Goal: Information Seeking & Learning: Learn about a topic

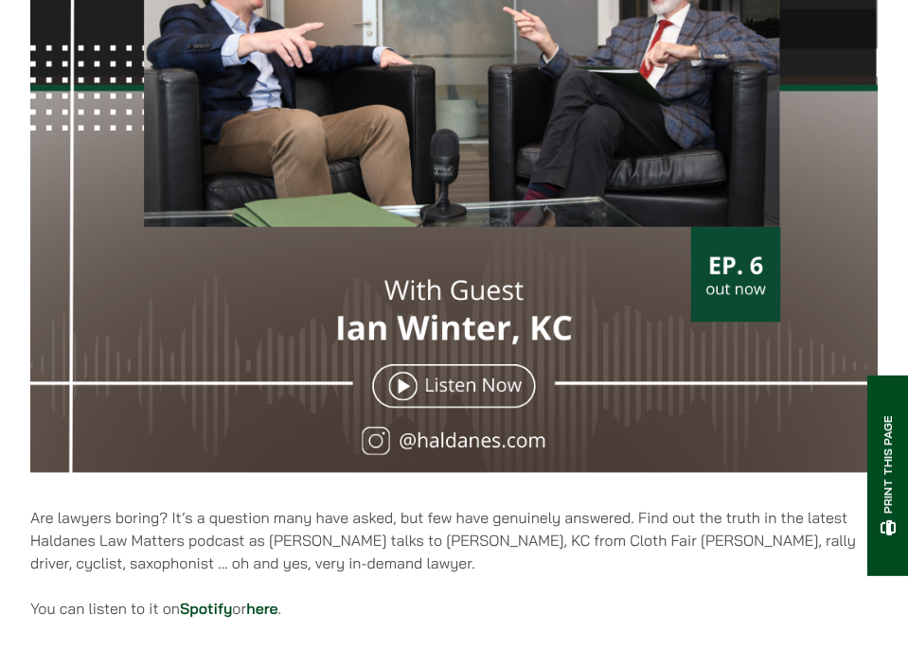
scroll to position [646, 0]
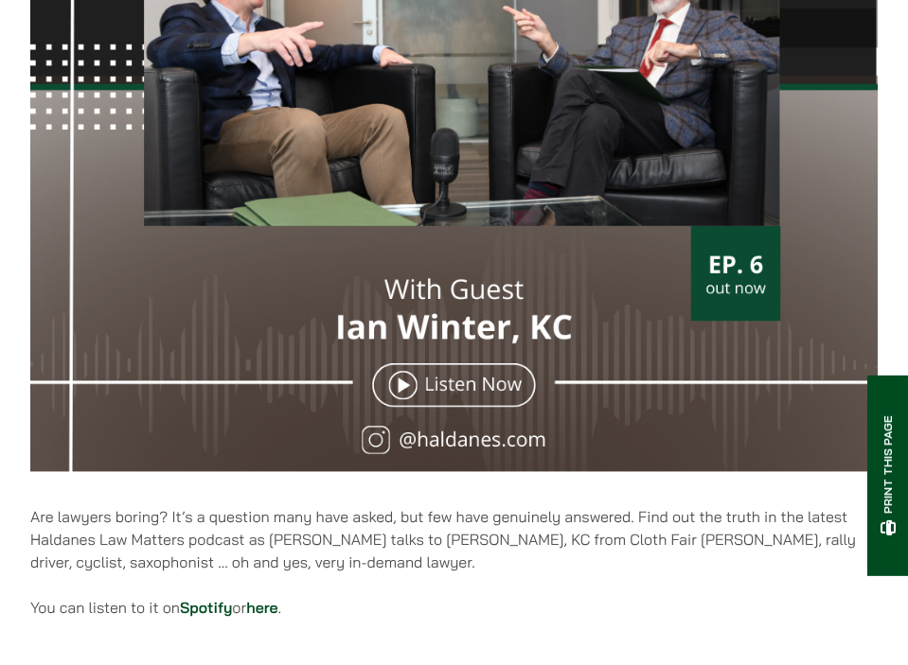
click at [452, 387] on img at bounding box center [453, 59] width 847 height 847
click at [405, 388] on img at bounding box center [453, 59] width 847 height 847
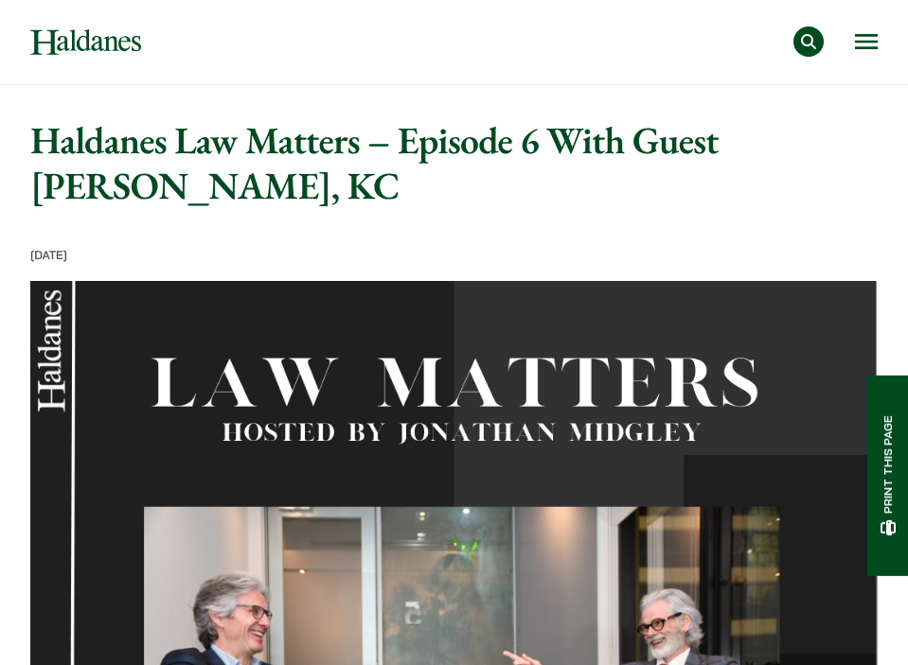
scroll to position [0, 0]
click at [93, 149] on h1 "Haldanes Law Matters – Episode 6 With Guest [PERSON_NAME], KC" at bounding box center [453, 162] width 847 height 91
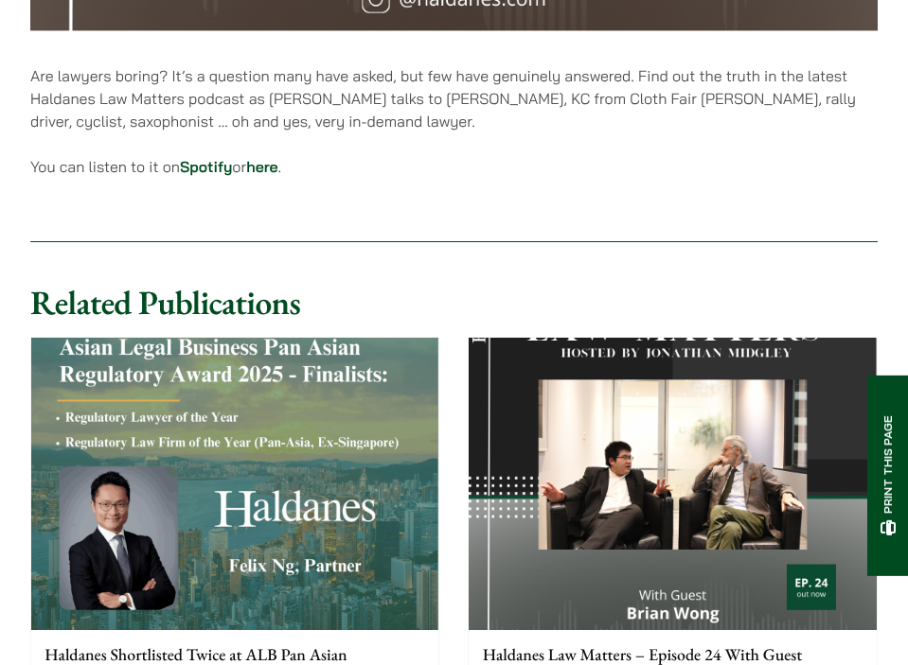
scroll to position [995, 0]
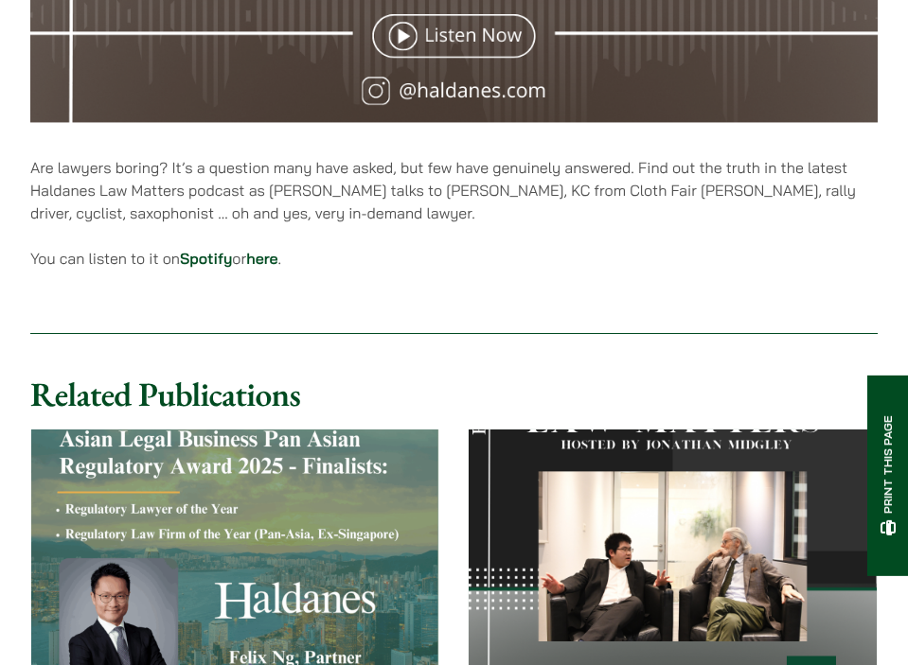
click at [277, 260] on link "here" at bounding box center [261, 258] width 31 height 19
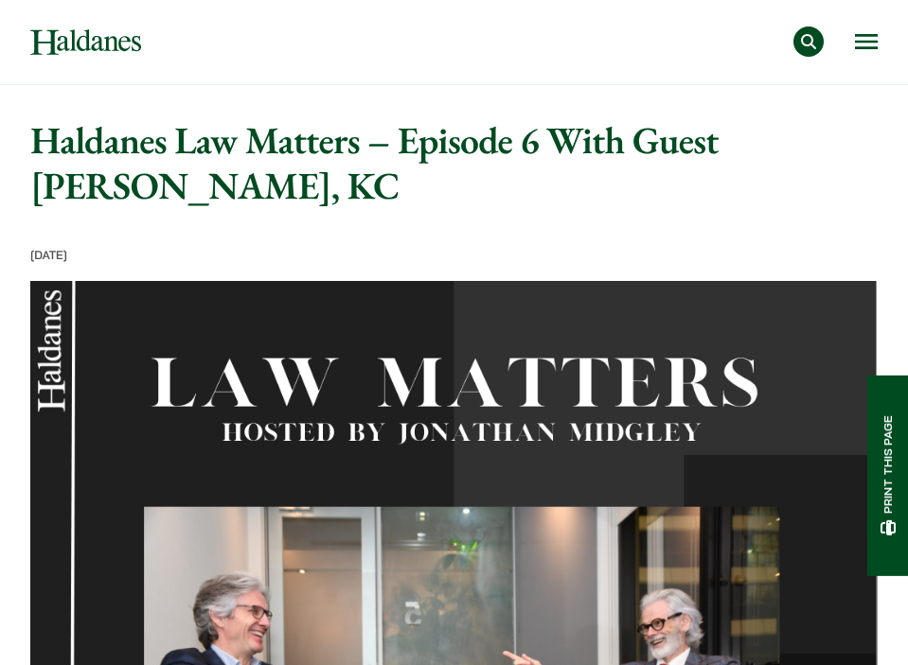
scroll to position [0, 0]
click at [866, 40] on button "Open menu" at bounding box center [866, 41] width 23 height 15
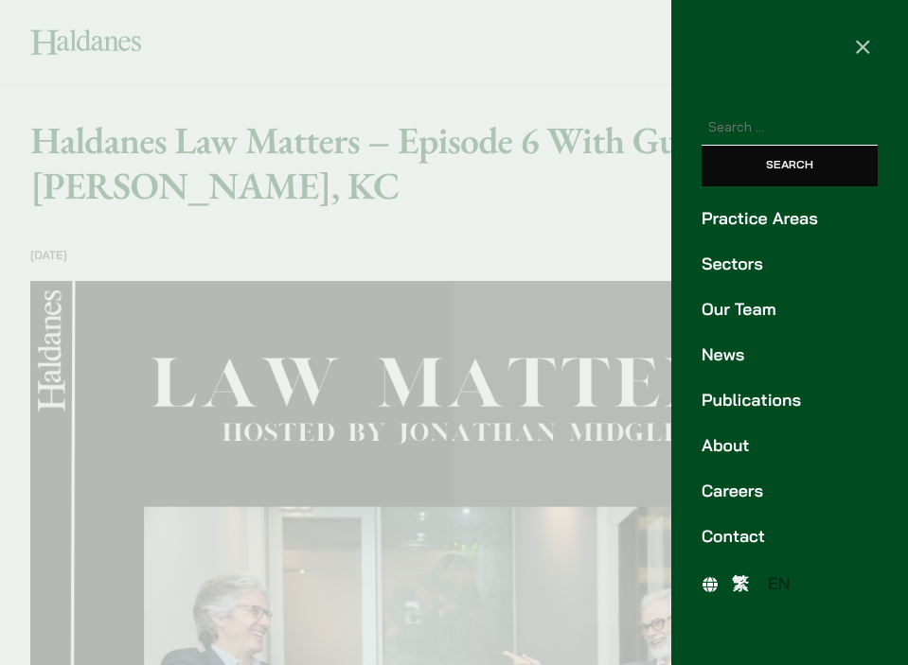
click at [336, 168] on div at bounding box center [454, 332] width 908 height 665
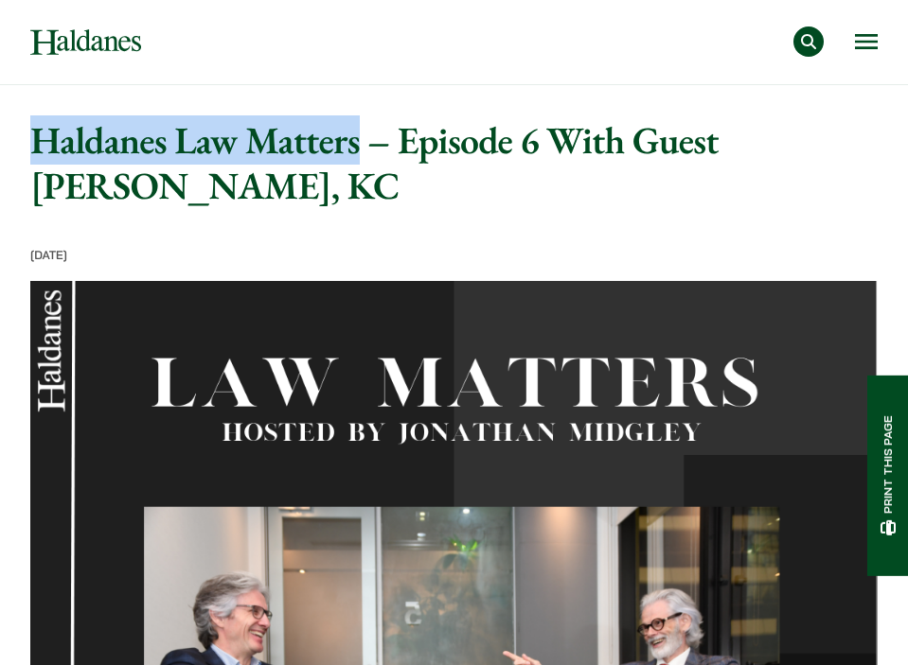
drag, startPoint x: 36, startPoint y: 144, endPoint x: 358, endPoint y: 149, distance: 321.9
click at [358, 149] on h1 "Haldanes Law Matters – Episode 6 With Guest [PERSON_NAME], KC" at bounding box center [453, 162] width 847 height 91
copy h1 "Haldanes Law Matters"
click at [869, 34] on button "Open menu" at bounding box center [866, 41] width 23 height 15
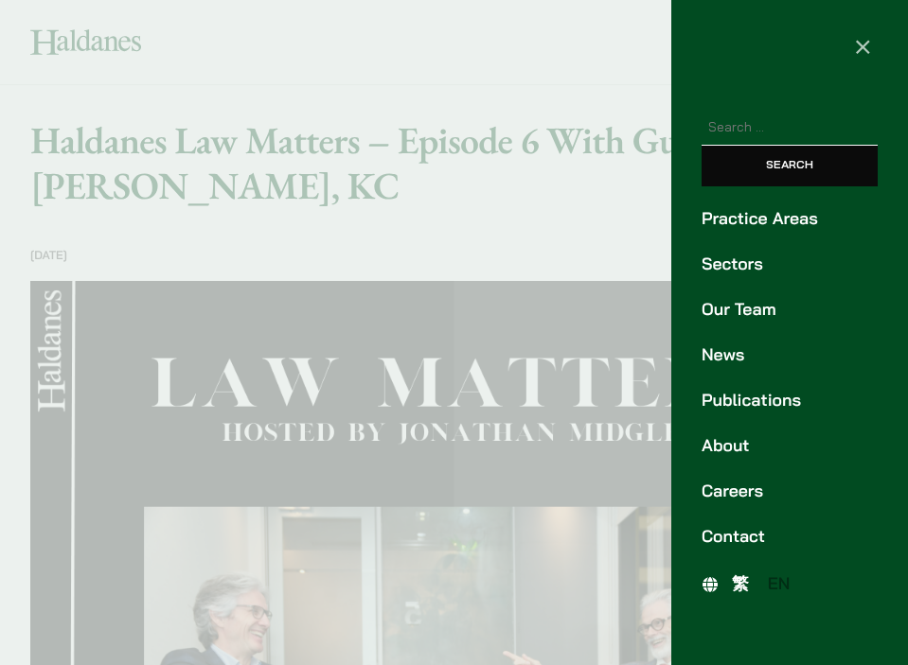
click at [810, 135] on input "Search for:" at bounding box center [789, 128] width 176 height 35
paste input "Haldanes Law Matters"
type input "Haldanes Law Matters"
click at [789, 166] on input "Search" at bounding box center [789, 166] width 176 height 41
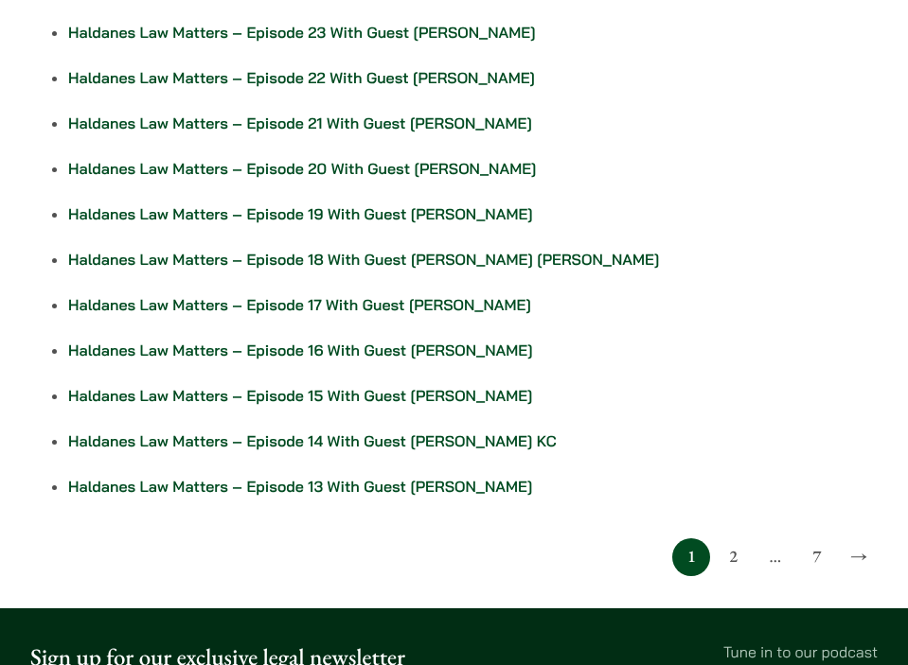
scroll to position [250, 0]
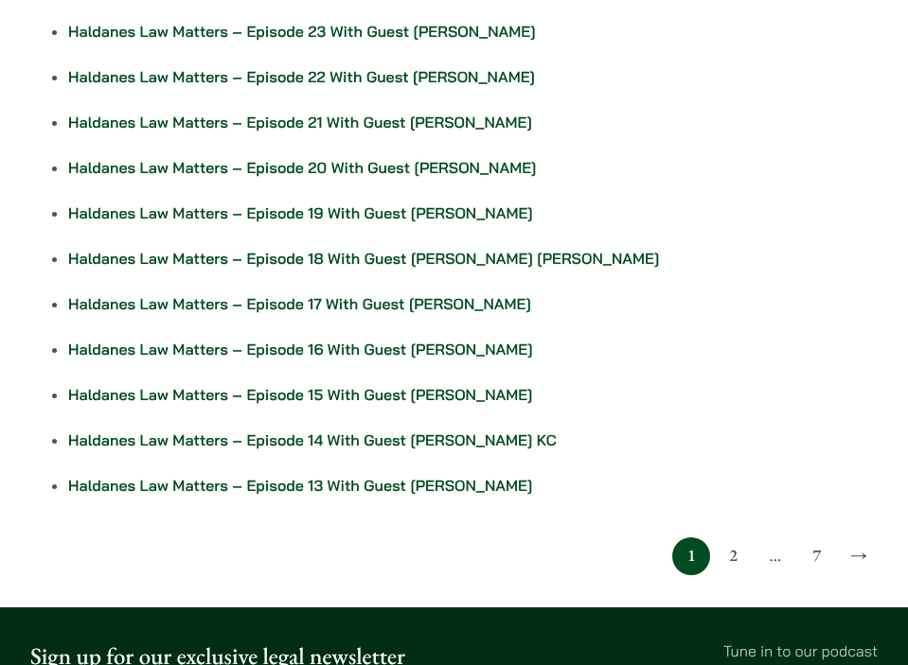
click at [733, 554] on link "2" at bounding box center [733, 557] width 38 height 38
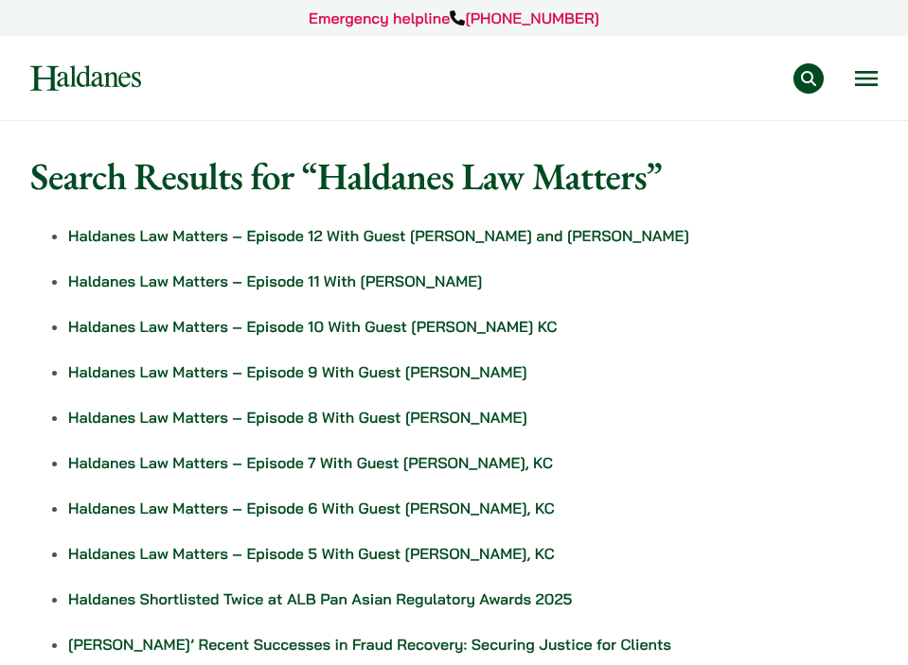
drag, startPoint x: 580, startPoint y: 460, endPoint x: 405, endPoint y: 466, distance: 175.2
click at [405, 466] on p "Haldanes Law Matters – Episode 7 With Guest [PERSON_NAME], KC" at bounding box center [472, 462] width 809 height 23
copy link "Jonathan Caplan, KC"
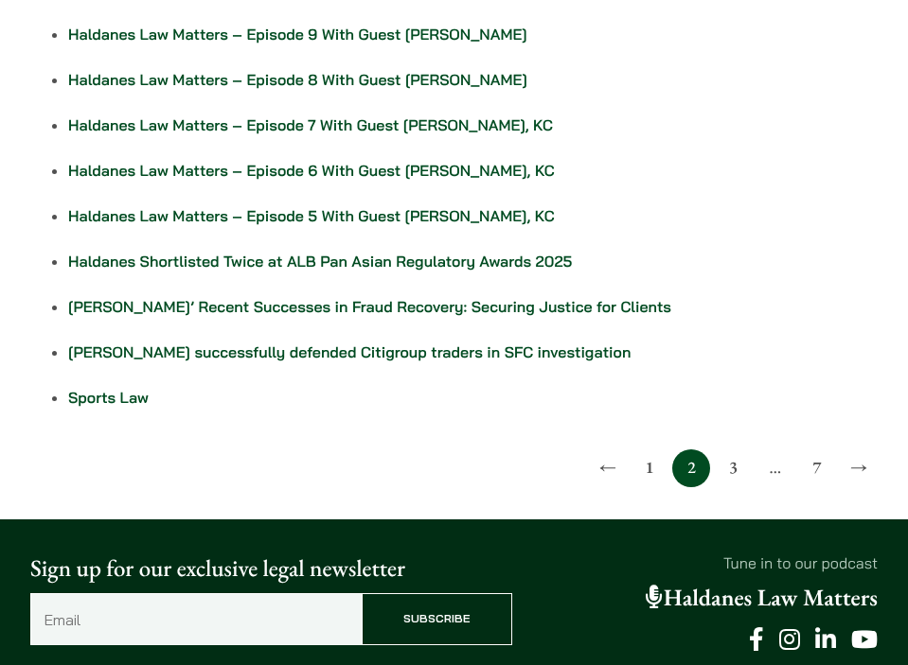
scroll to position [343, 0]
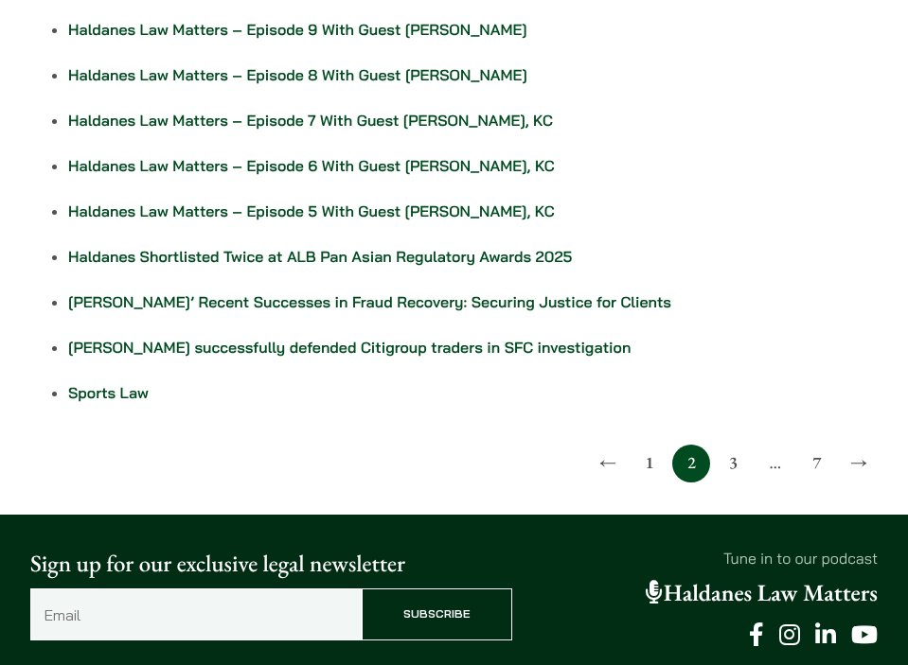
click at [730, 455] on link "3" at bounding box center [733, 464] width 38 height 38
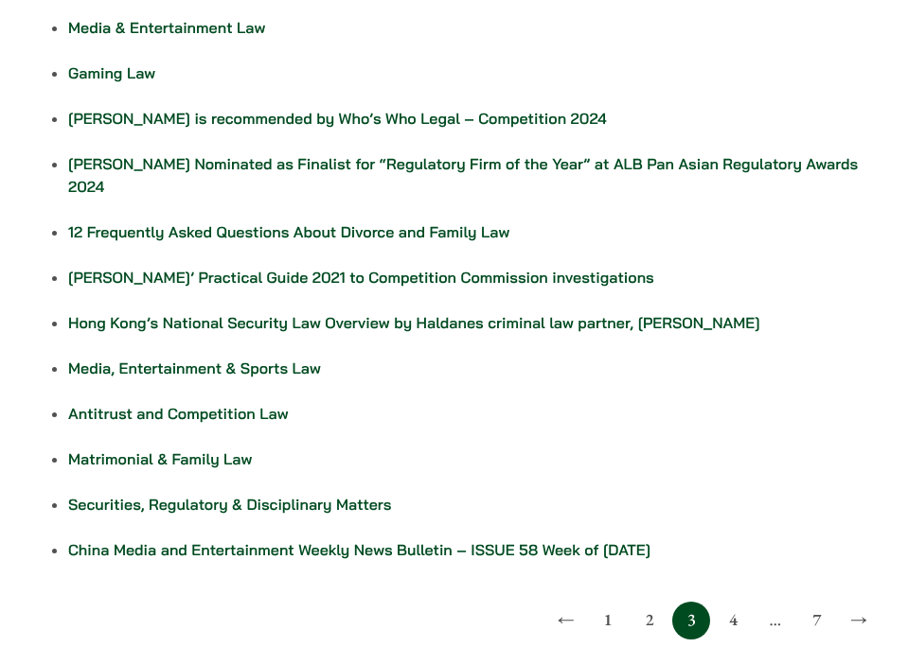
scroll to position [209, 0]
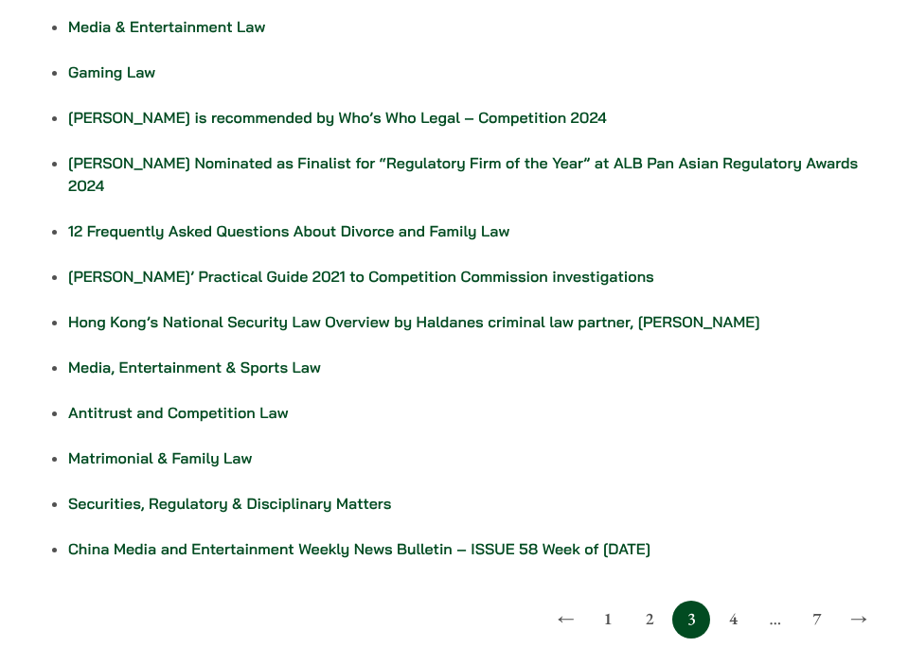
click at [615, 601] on link "1" at bounding box center [608, 620] width 38 height 38
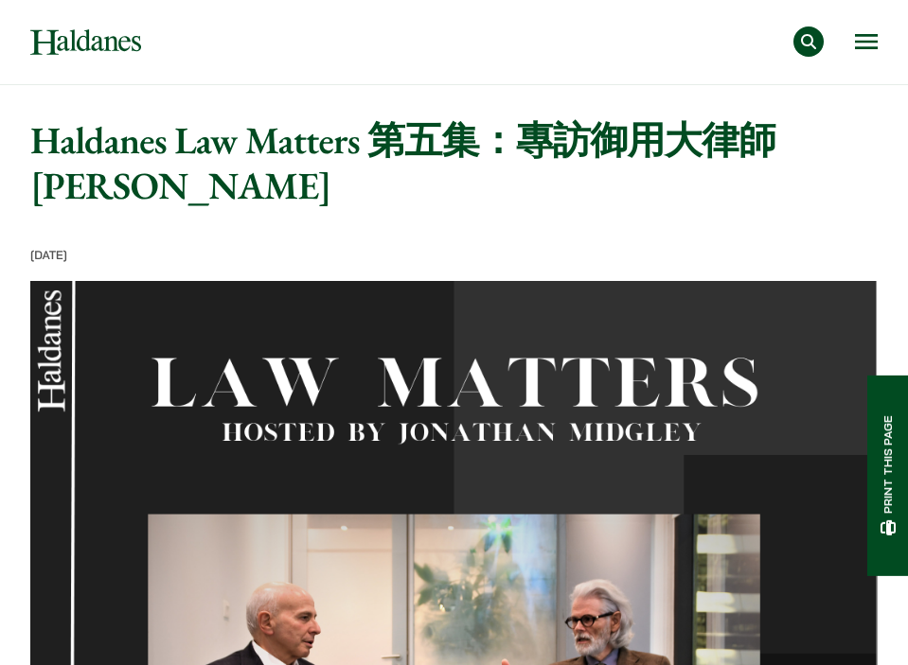
click at [864, 44] on button "Open menu" at bounding box center [866, 41] width 23 height 15
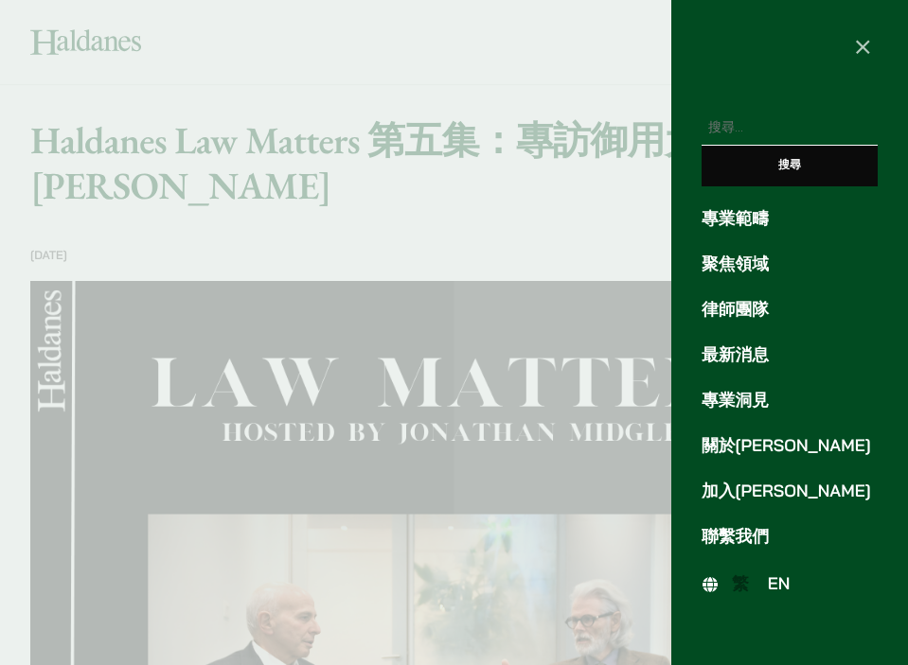
click at [772, 583] on span "EN" at bounding box center [779, 584] width 23 height 21
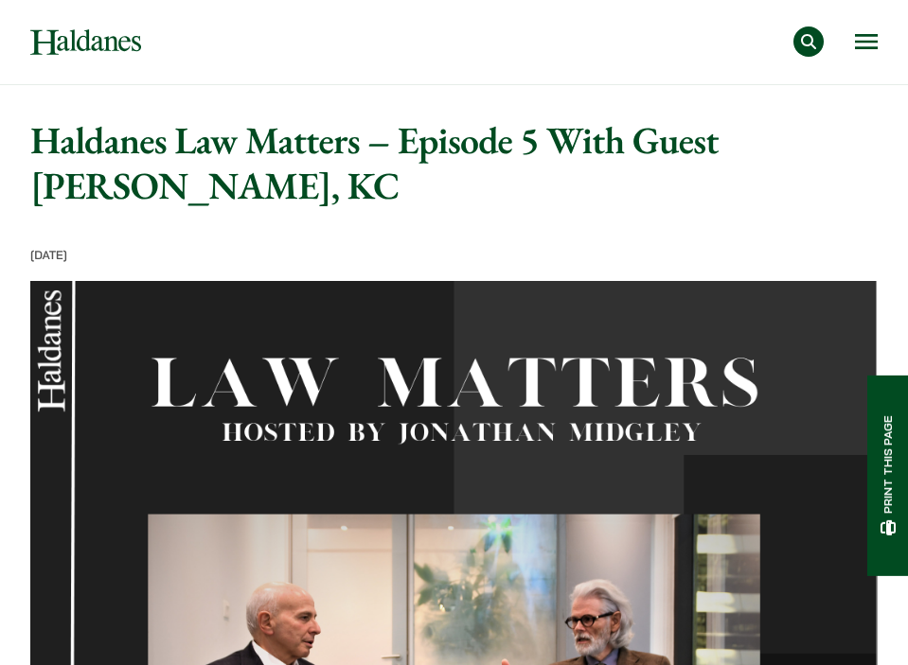
click at [872, 49] on button "Open menu" at bounding box center [866, 41] width 23 height 15
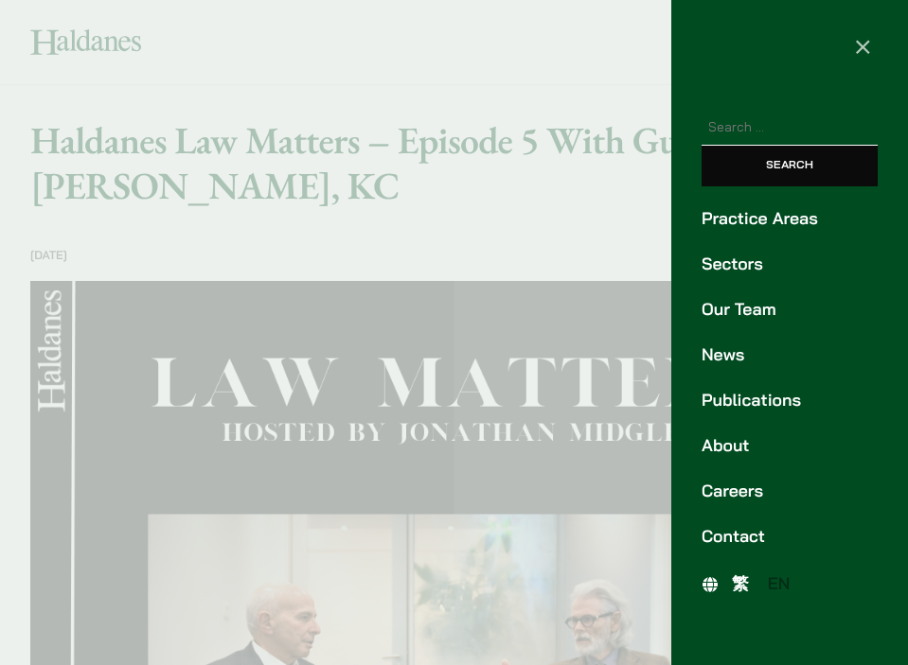
click at [754, 314] on link "Our Team" at bounding box center [789, 310] width 176 height 26
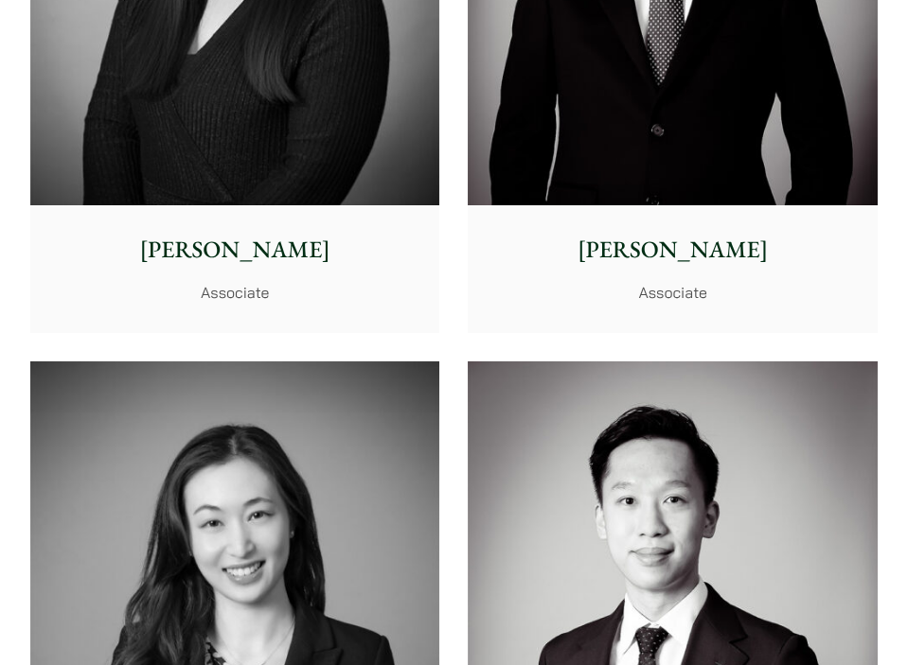
scroll to position [8804, 0]
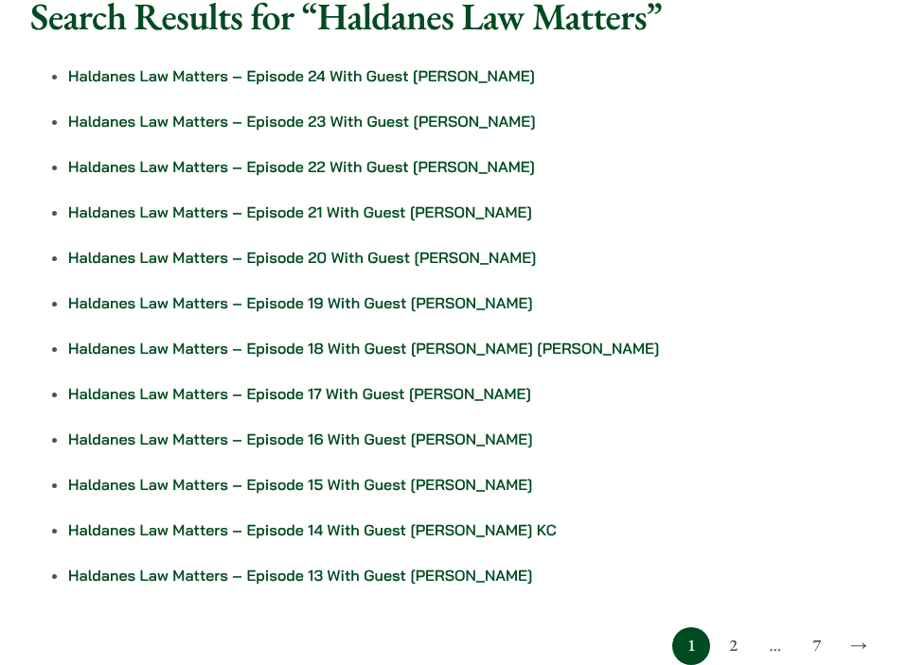
scroll to position [162, 0]
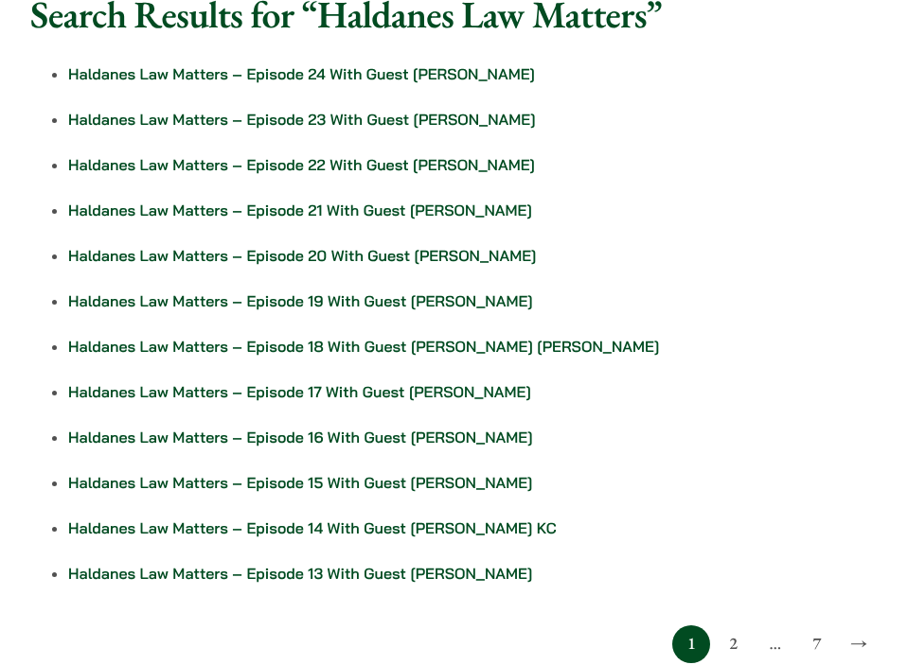
click at [734, 651] on link "2" at bounding box center [733, 645] width 38 height 38
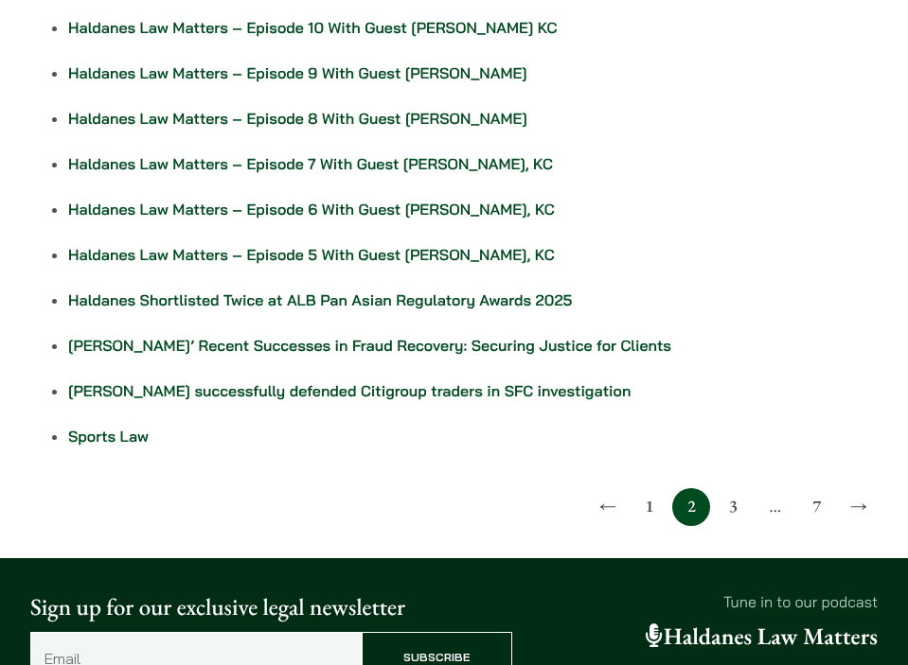
scroll to position [272, 0]
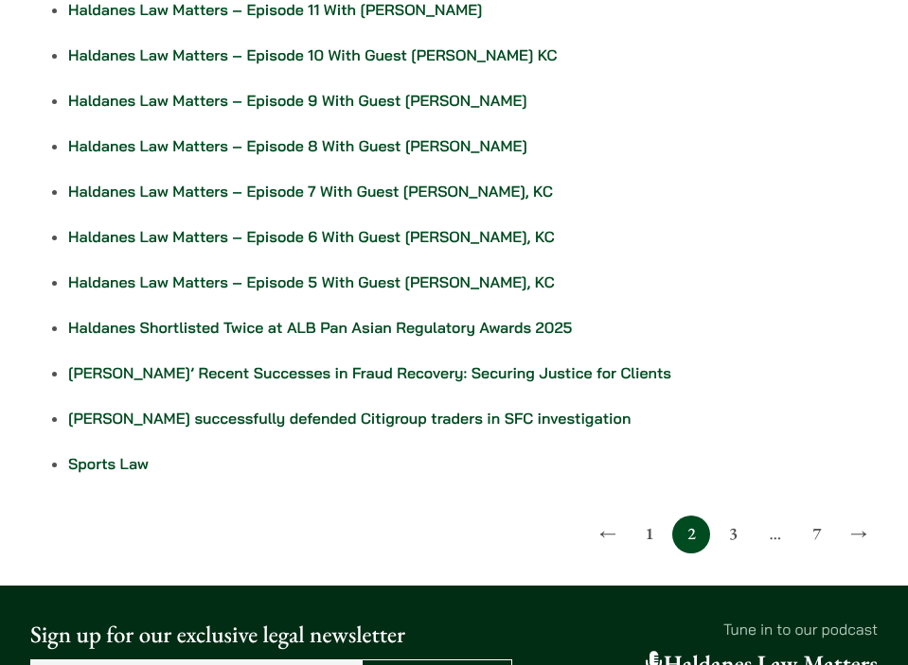
click at [454, 56] on link "Haldanes Law Matters – Episode 10 With Guest [PERSON_NAME] KC" at bounding box center [312, 54] width 488 height 19
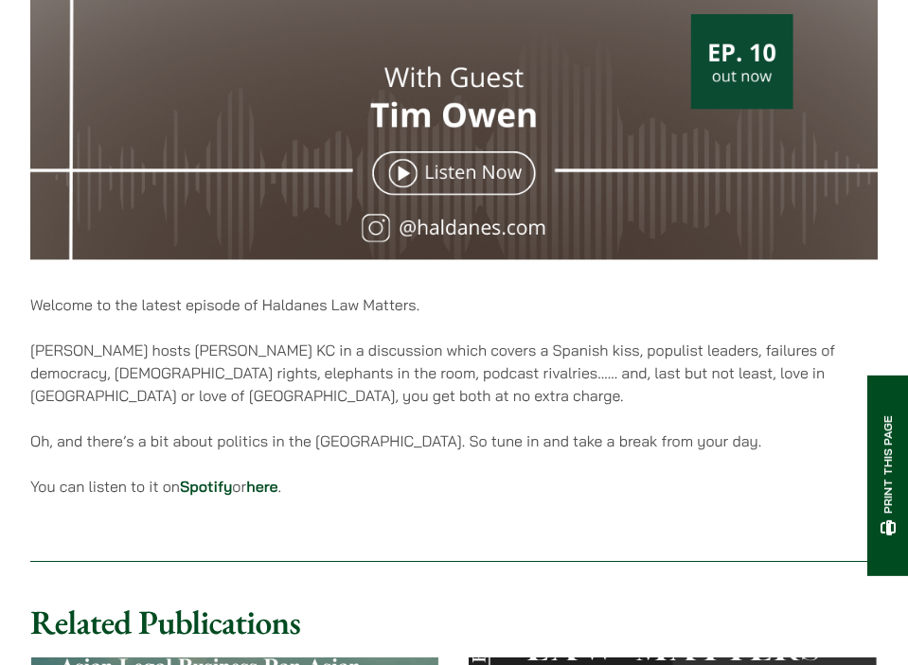
scroll to position [868, 0]
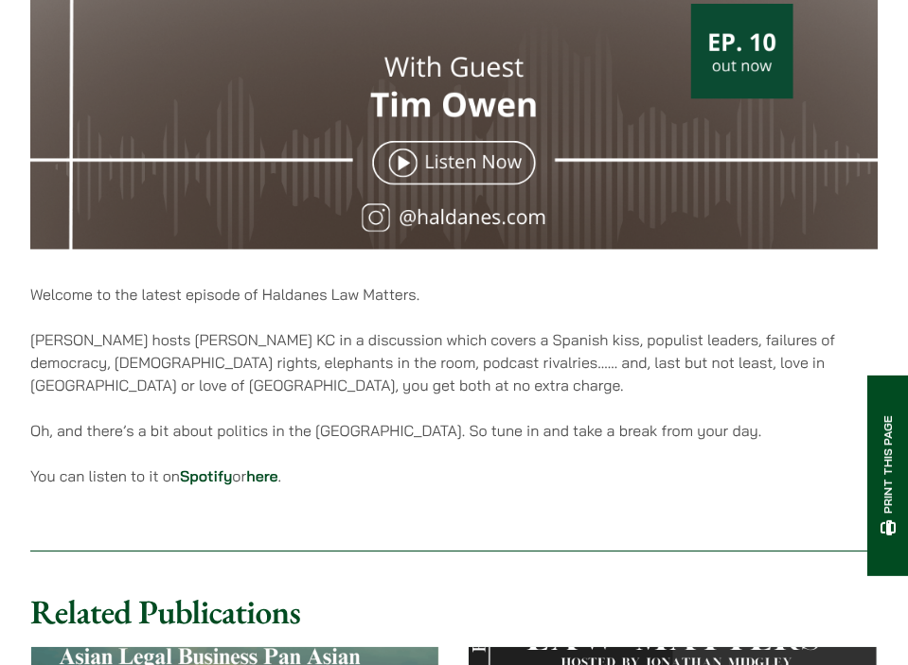
click at [266, 481] on link "here" at bounding box center [261, 476] width 31 height 19
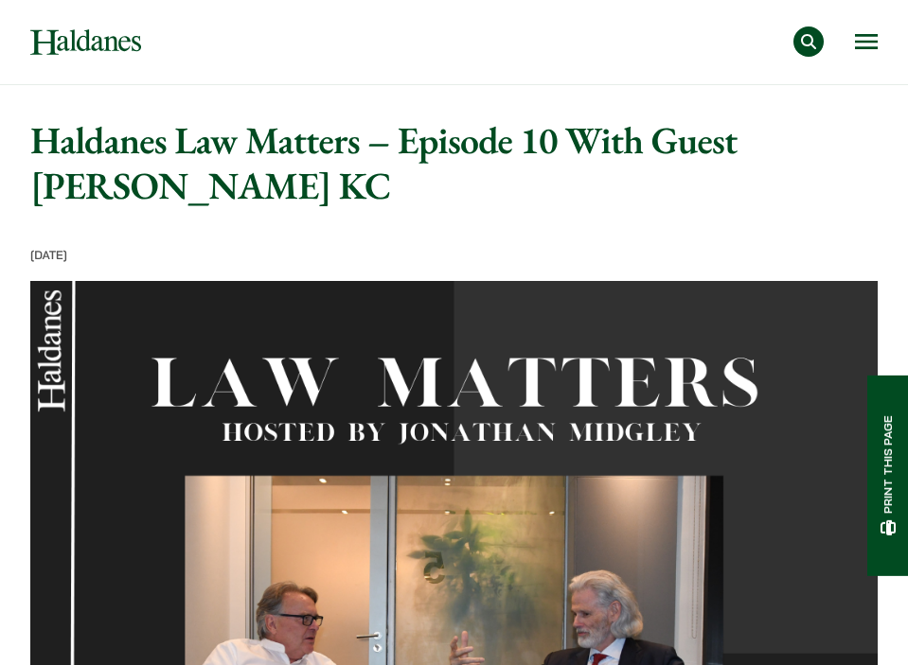
scroll to position [0, 0]
